Goal: Task Accomplishment & Management: Use online tool/utility

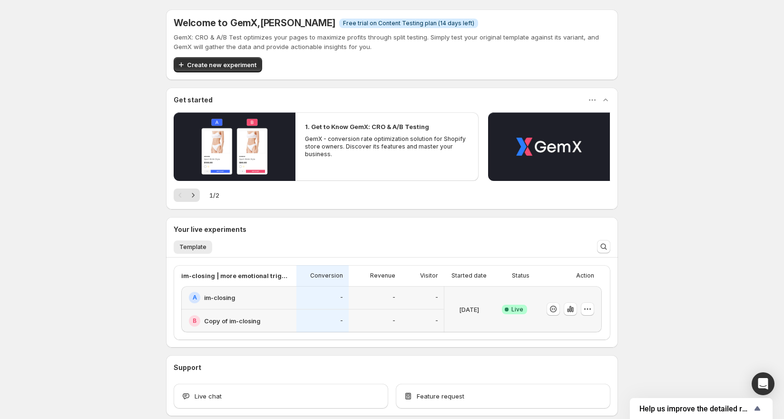
scroll to position [48, 0]
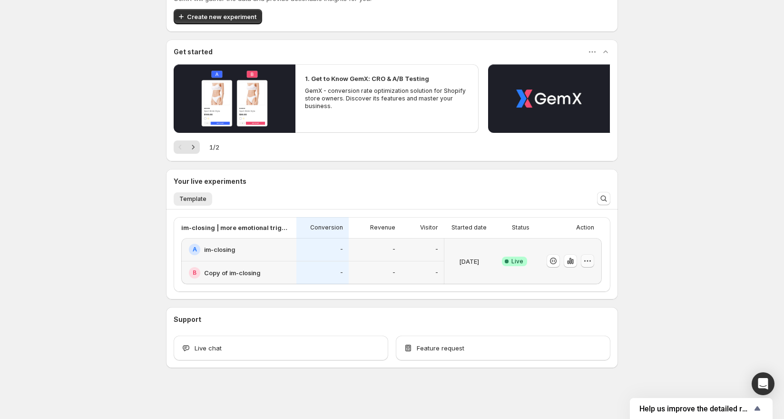
click at [592, 261] on icon "button" at bounding box center [588, 261] width 10 height 10
click at [564, 278] on span "Edit" at bounding box center [598, 280] width 99 height 10
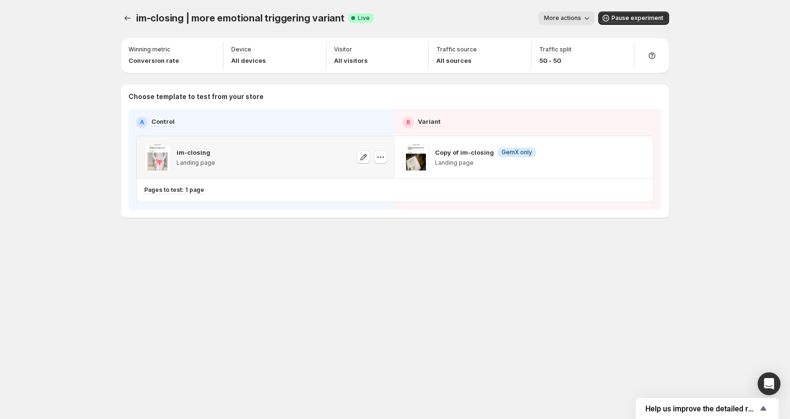
click at [328, 144] on div "im-closing Landing page" at bounding box center [265, 157] width 243 height 27
click at [561, 9] on div "im-closing | more emotional triggering variant. This page is ready im-closing |…" at bounding box center [395, 18] width 548 height 36
click at [558, 20] on span "More actions" at bounding box center [562, 18] width 37 height 8
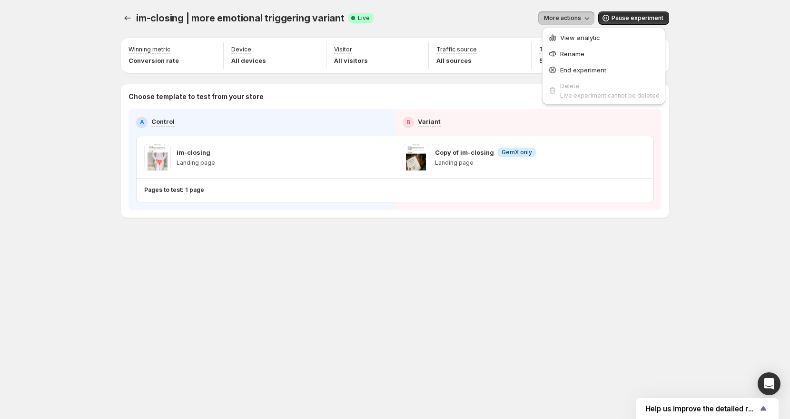
click at [135, 19] on div at bounding box center [128, 17] width 15 height 13
click at [120, 19] on div "im-closing | more emotional triggering variant. This page is ready im-closing |…" at bounding box center [394, 134] width 571 height 269
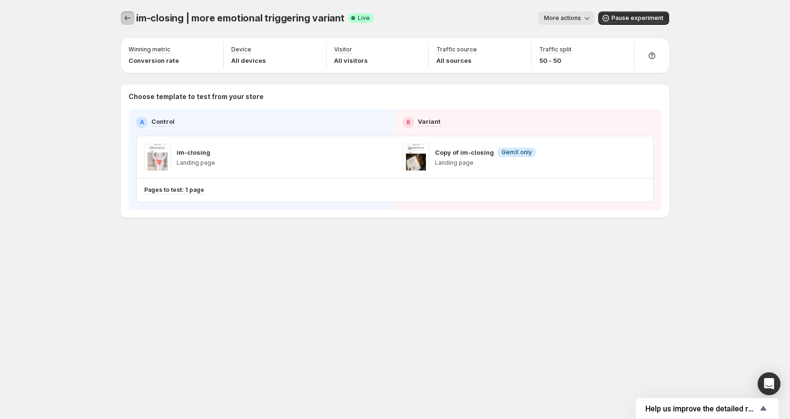
click at [124, 19] on icon "Experiments" at bounding box center [128, 18] width 10 height 10
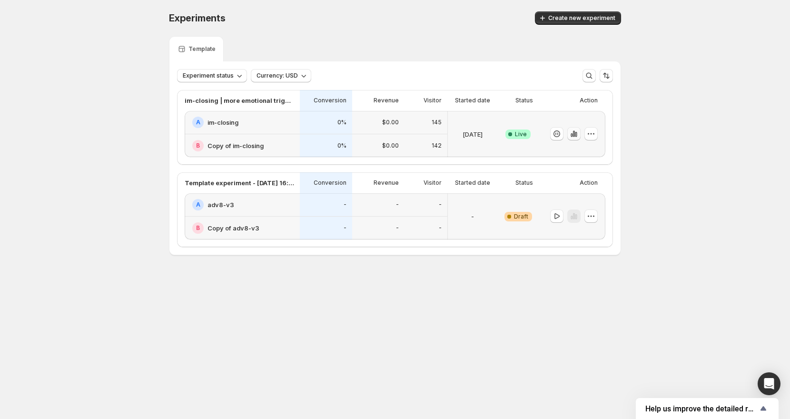
click at [576, 133] on icon "button" at bounding box center [574, 134] width 10 height 10
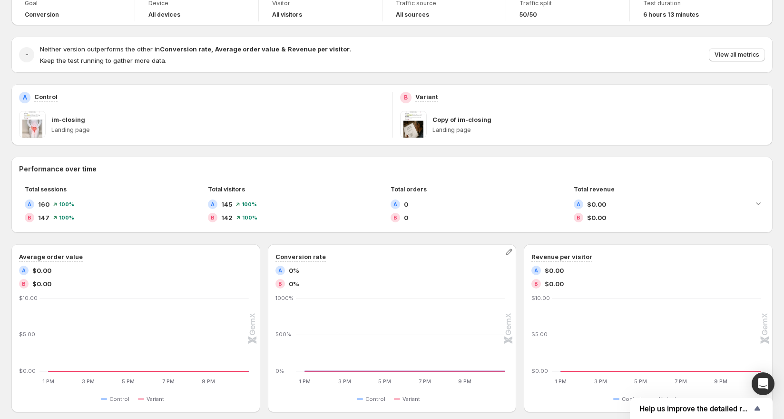
scroll to position [307, 0]
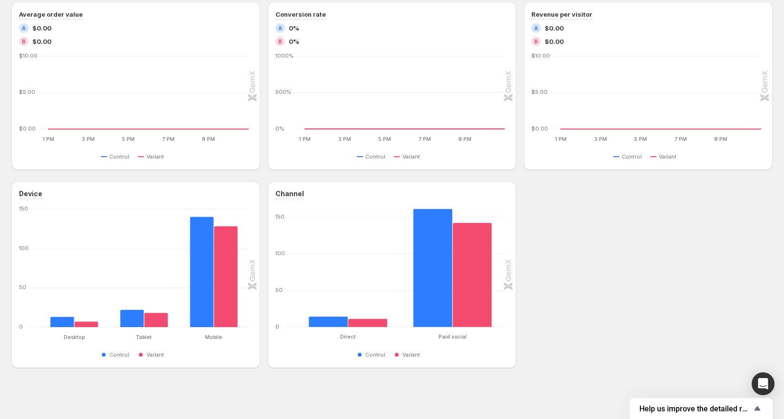
click at [661, 296] on div "Device Desktop Desktop Tablet Tablet Mobile Mobile [PHONE_NUMBER] Control Varia…" at bounding box center [391, 274] width 761 height 186
click at [656, 287] on div "Device Desktop Desktop Tablet Tablet Mobile Mobile [PHONE_NUMBER] Control Varia…" at bounding box center [391, 274] width 761 height 186
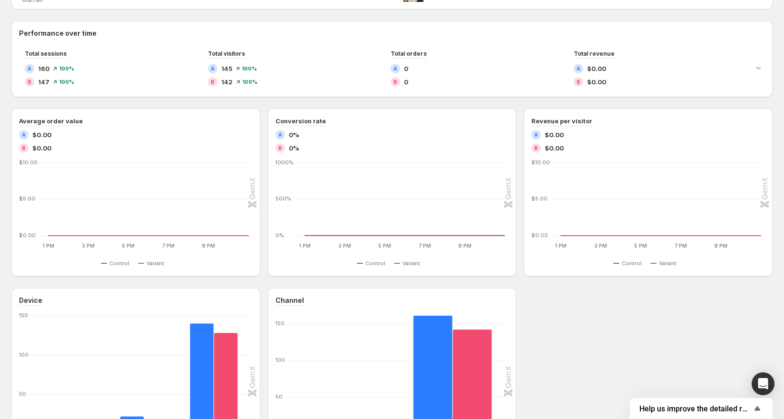
scroll to position [199, 0]
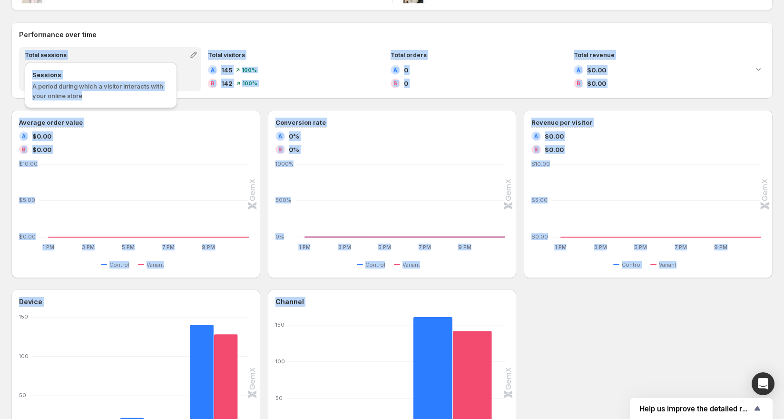
drag, startPoint x: 32, startPoint y: 47, endPoint x: 88, endPoint y: 91, distance: 71.5
click at [88, 91] on div "im-closing | more emotional triggering variant. This page is ready im-closing |…" at bounding box center [392, 164] width 784 height 726
